Goal: Information Seeking & Learning: Learn about a topic

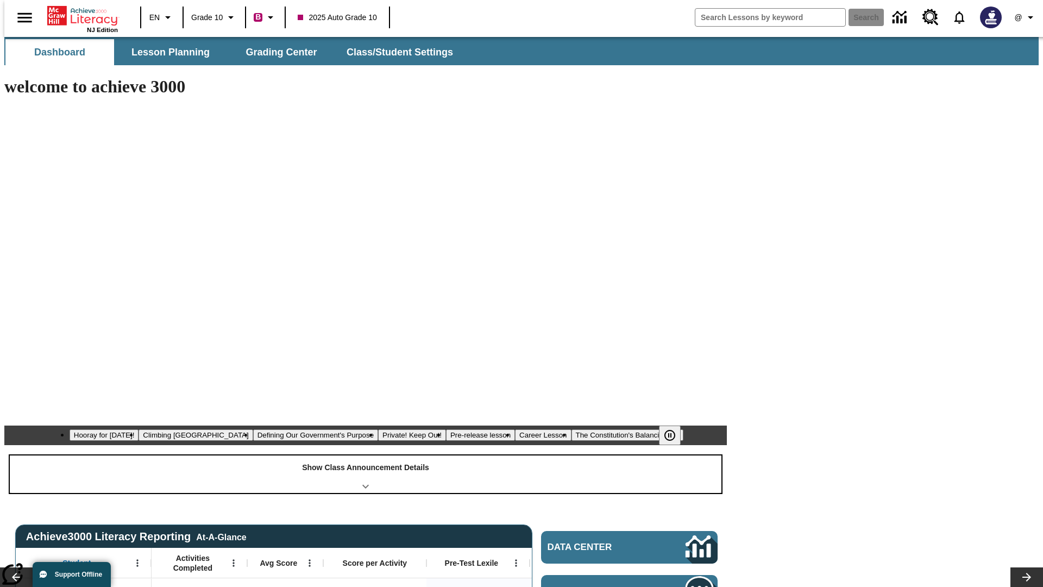
click at [366, 455] on div "Show Class Announcement Details" at bounding box center [366, 473] width 712 height 37
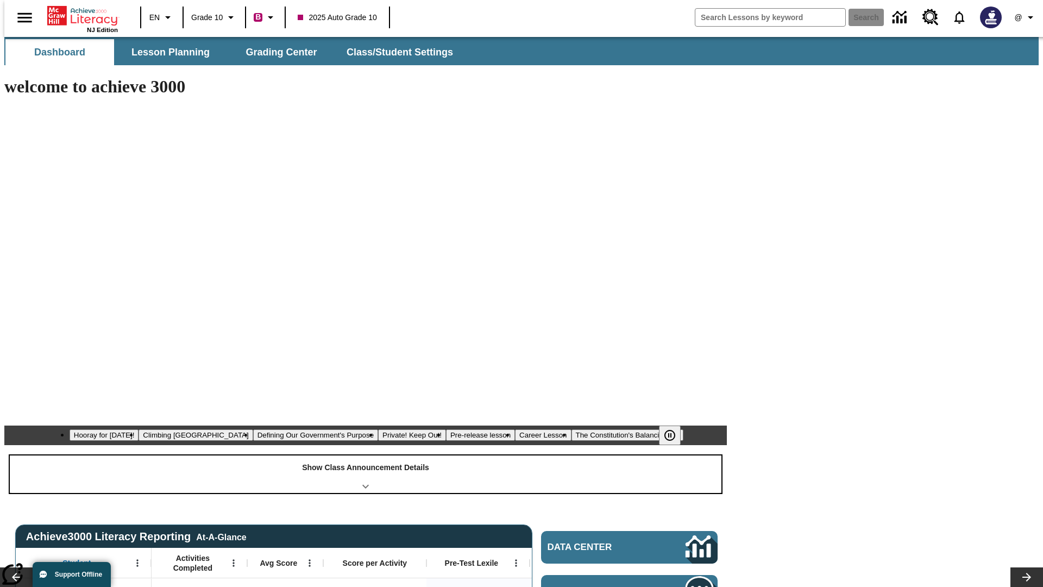
click at [366, 455] on div "Show Class Announcement Details" at bounding box center [366, 473] width 712 height 37
